Goal: Information Seeking & Learning: Learn about a topic

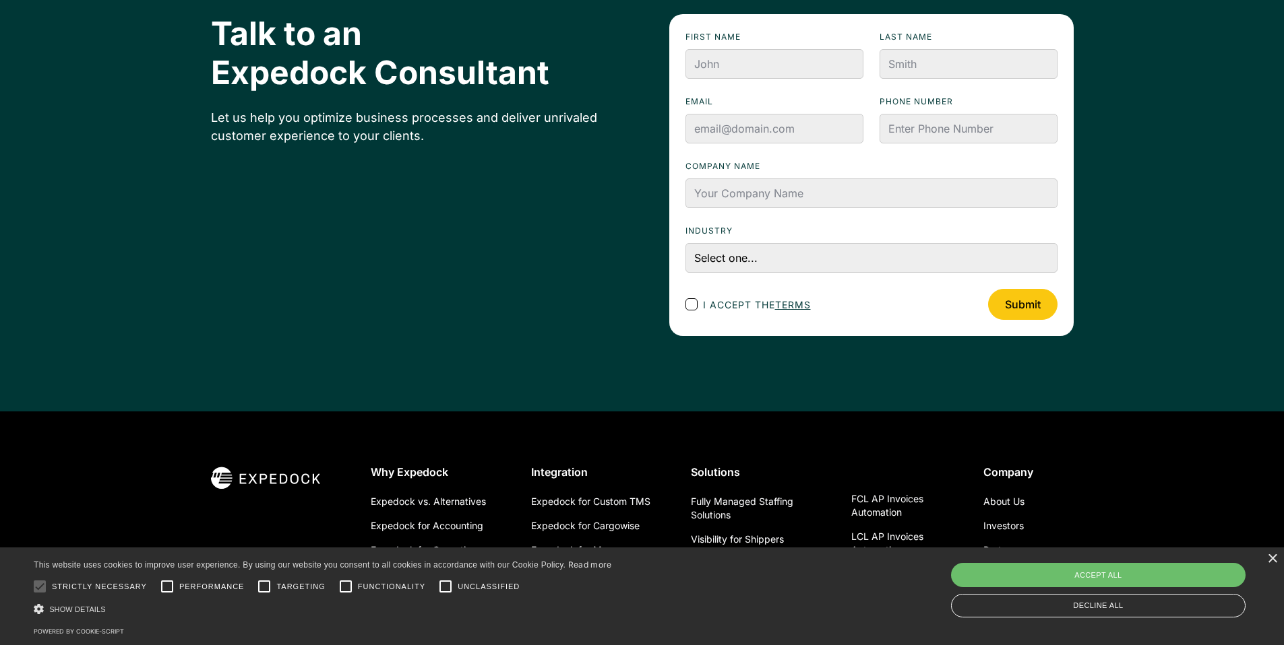
scroll to position [4788, 0]
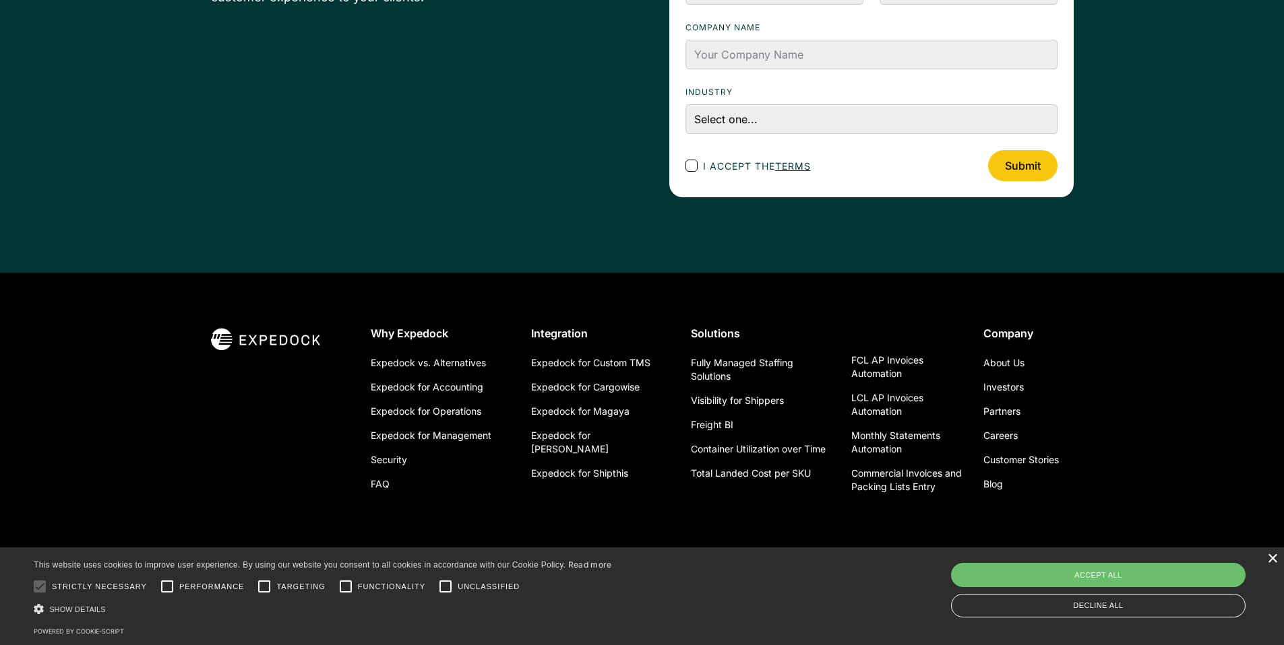
click at [1273, 558] on div "×" at bounding box center [1272, 560] width 10 height 10
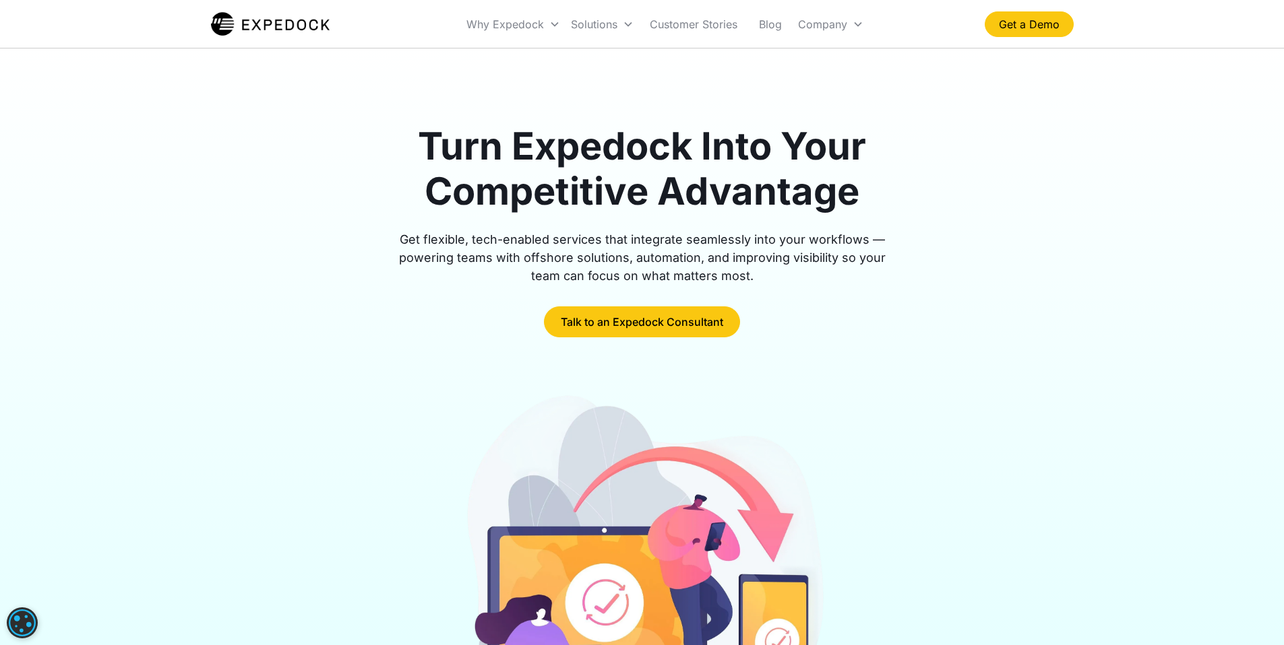
scroll to position [0, 0]
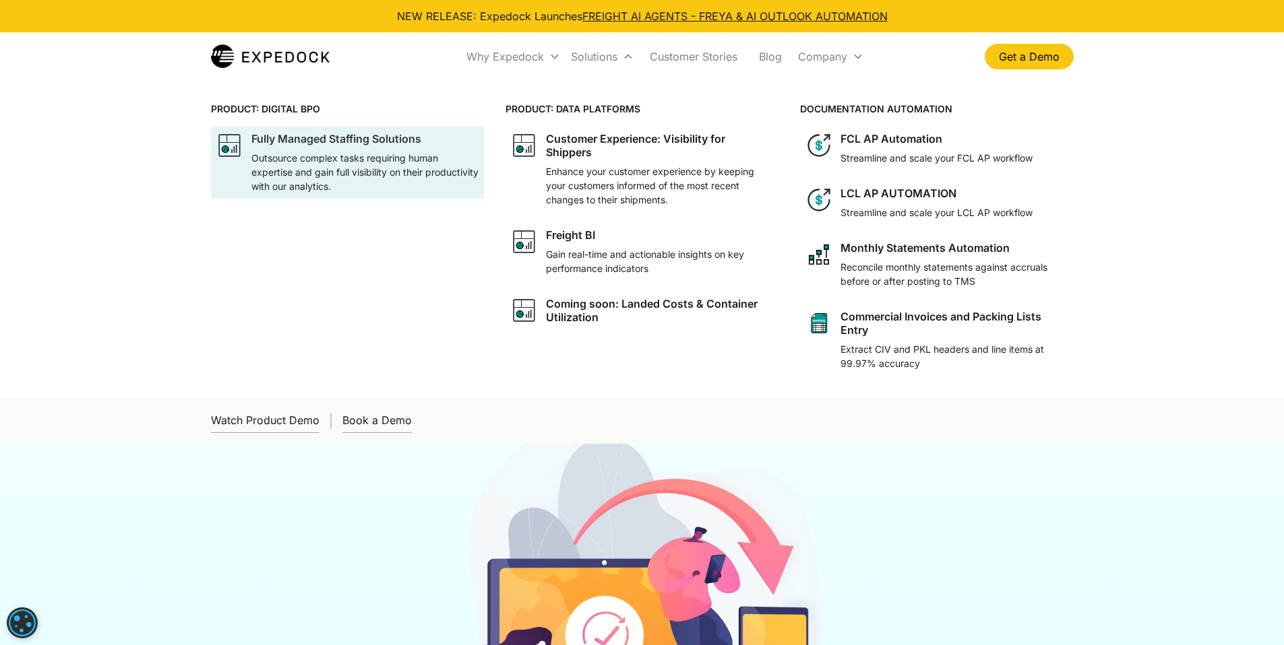
click at [342, 135] on div "Fully Managed Staffing Solutions" at bounding box center [336, 138] width 170 height 13
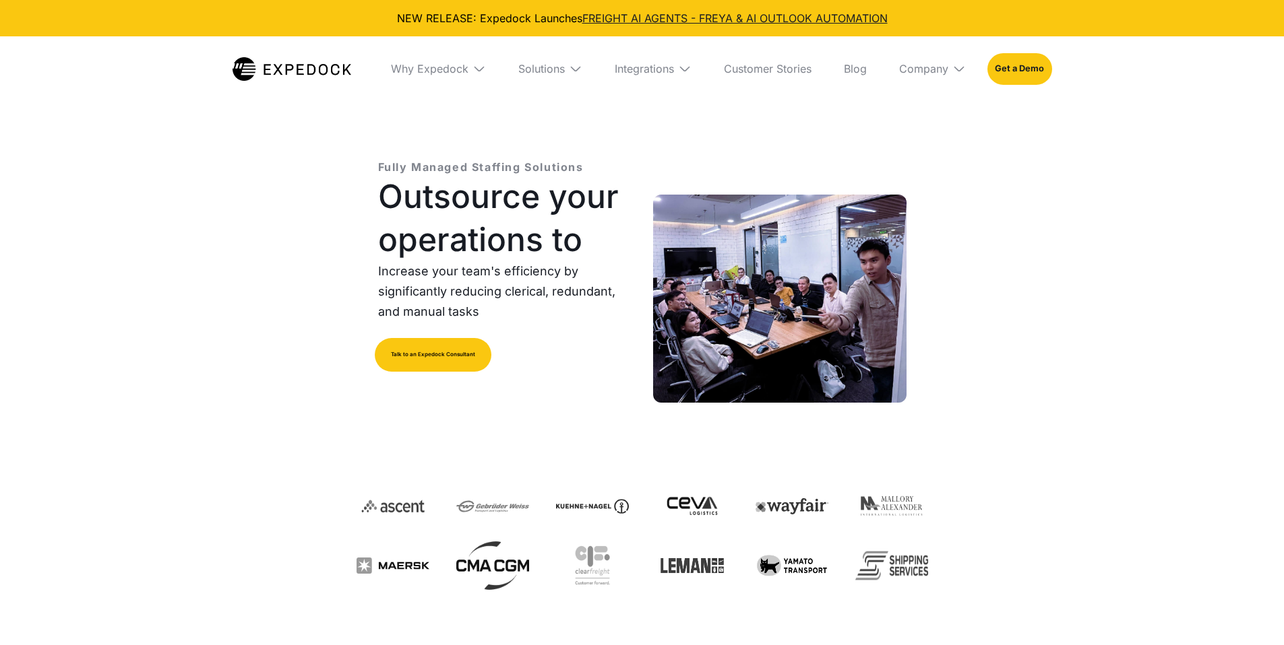
select select
click at [575, 68] on img at bounding box center [575, 68] width 13 height 13
